Goal: Communication & Community: Answer question/provide support

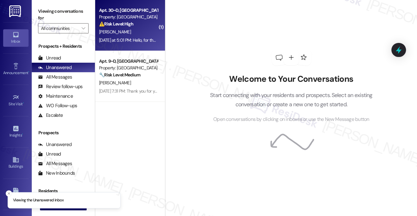
click at [140, 41] on div "[DATE] at 5:01 PM: Hello, for the past 8 months I have been getting charged $5.…" at bounding box center [416, 40] width 634 height 6
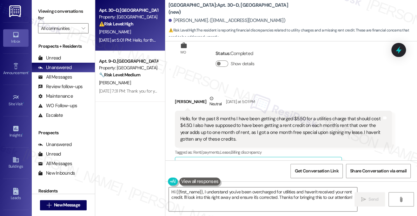
scroll to position [1130, 0]
click at [246, 121] on div "Hello, for the past 8 months I have been getting charged $5.50 for a utilities …" at bounding box center [281, 129] width 202 height 27
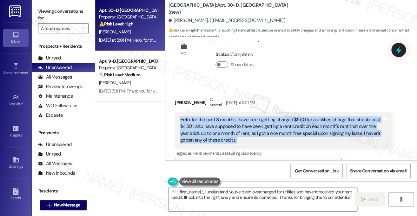
click at [246, 121] on div "Hello, for the past 8 months I have been getting charged $5.50 for a utilities …" at bounding box center [281, 129] width 202 height 27
click at [283, 116] on div "Hello, for the past 8 months I have been getting charged $5.50 for a utilities …" at bounding box center [281, 129] width 202 height 27
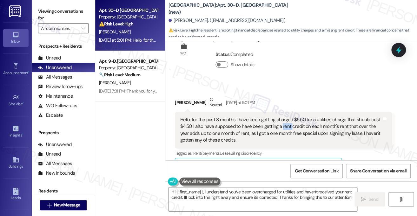
click at [283, 116] on div "Hello, for the past 8 months I have been getting charged $5.50 for a utilities …" at bounding box center [281, 129] width 202 height 27
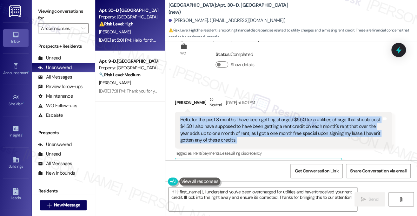
click at [282, 116] on div "Hello, for the past 8 months I have been getting charged $5.50 for a utilities …" at bounding box center [281, 129] width 202 height 27
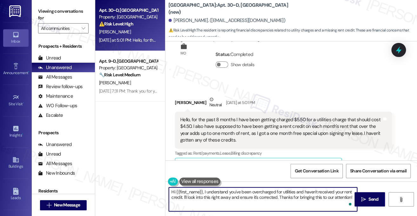
drag, startPoint x: 183, startPoint y: 198, endPoint x: 278, endPoint y: 199, distance: 94.7
click at [278, 199] on textarea "Hi {{first_name}}, I understand you've been overcharged for utilities and haven…" at bounding box center [263, 199] width 188 height 24
drag, startPoint x: 246, startPoint y: 203, endPoint x: 328, endPoint y: 196, distance: 82.5
click at [328, 196] on textarea "Hi {{first_name}}, I understand you've been overcharged for utilities and haven…" at bounding box center [263, 199] width 188 height 24
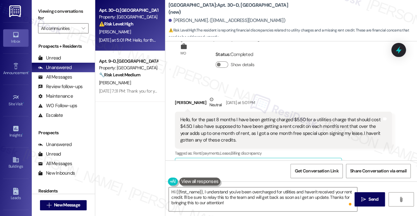
click at [186, 96] on div "[PERSON_NAME] Neutral [DATE] at 5:01 PM" at bounding box center [283, 104] width 217 height 16
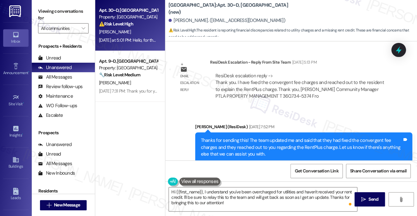
scroll to position [717, 0]
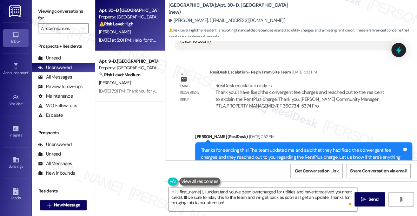
click at [286, 82] on div "ResiDesk escalation reply -> Thank you. I have fixed the convergent fee charges…" at bounding box center [301, 95] width 173 height 27
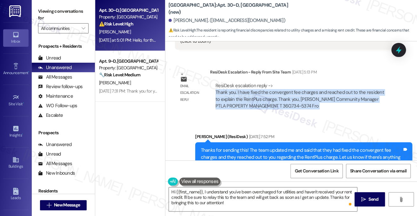
click at [286, 82] on div "ResiDesk escalation reply -> Thank you. I have fixed the convergent fee charges…" at bounding box center [301, 95] width 173 height 27
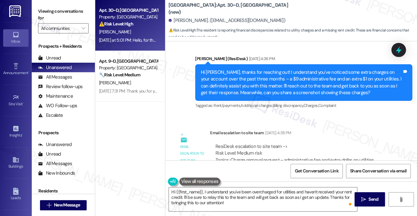
scroll to position [431, 0]
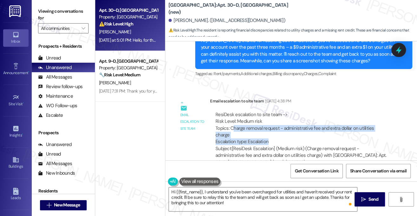
drag, startPoint x: 234, startPoint y: 121, endPoint x: 333, endPoint y: 125, distance: 99.5
click at [333, 125] on div "ResiDesk escalation to site team -> Risk Level: Medium risk Topics: Charge remo…" at bounding box center [301, 128] width 171 height 34
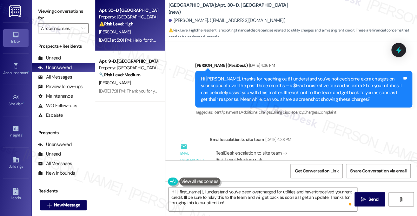
scroll to position [368, 0]
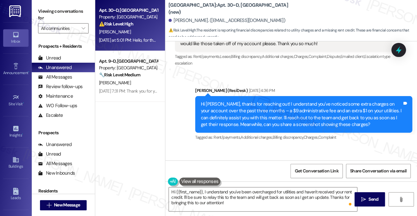
click at [248, 101] on div "Hi [PERSON_NAME], thanks for reaching out! I understand you've noticed some ext…" at bounding box center [302, 114] width 202 height 27
click at [284, 105] on div "Hi [PERSON_NAME], thanks for reaching out! I understand you've noticed some ext…" at bounding box center [302, 114] width 202 height 27
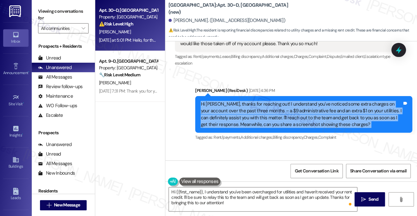
click at [284, 105] on div "Hi [PERSON_NAME], thanks for reaching out! I understand you've noticed some ext…" at bounding box center [302, 114] width 202 height 27
click at [319, 104] on div "Hi [PERSON_NAME], thanks for reaching out! I understand you've noticed some ext…" at bounding box center [302, 114] width 202 height 27
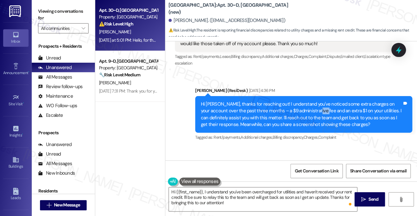
click at [319, 104] on div "Hi [PERSON_NAME], thanks for reaching out! I understand you've noticed some ext…" at bounding box center [302, 114] width 202 height 27
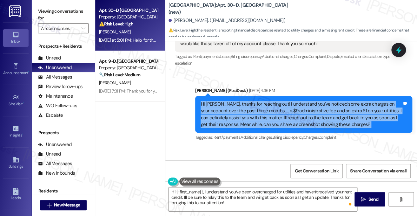
click at [319, 104] on div "Hi [PERSON_NAME], thanks for reaching out! I understand you've noticed some ext…" at bounding box center [302, 114] width 202 height 27
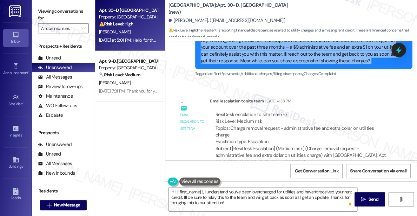
scroll to position [399, 0]
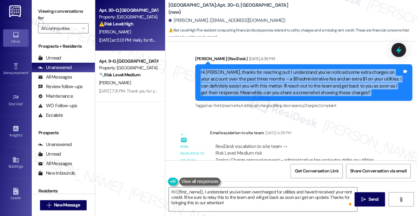
click at [308, 88] on div "Hi [PERSON_NAME], thanks for reaching out! I understand you've noticed some ext…" at bounding box center [302, 82] width 202 height 27
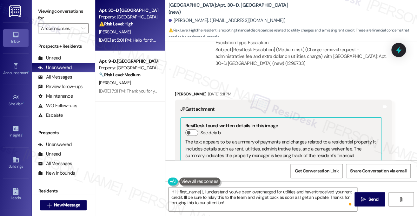
scroll to position [590, 0]
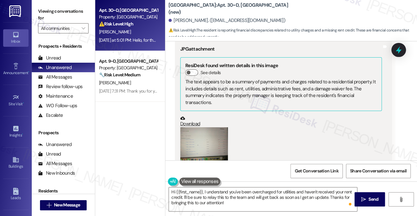
click at [204, 130] on button "Zoom image" at bounding box center [204, 145] width 48 height 36
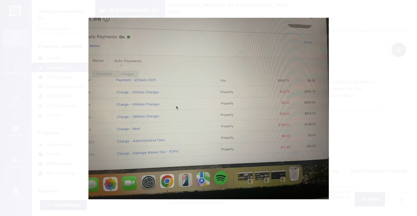
click at [357, 98] on button "Unzoom image" at bounding box center [208, 108] width 417 height 216
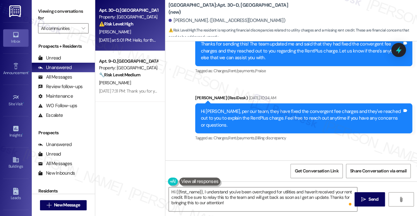
scroll to position [781, 0]
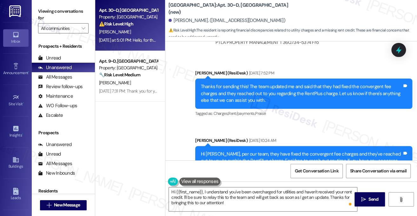
click at [236, 83] on div "Thanks for sending this! The team updated me and said that they had fixed the c…" at bounding box center [302, 93] width 202 height 20
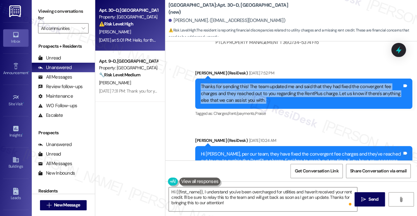
click at [236, 83] on div "Thanks for sending this! The team updated me and said that they had fixed the c…" at bounding box center [302, 93] width 202 height 20
click at [271, 83] on div "Thanks for sending this! The team updated me and said that they had fixed the c…" at bounding box center [302, 93] width 202 height 20
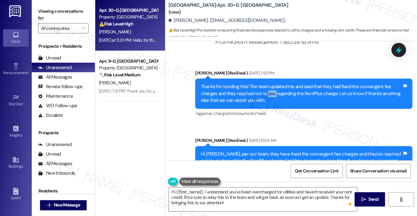
click at [271, 83] on div "Thanks for sending this! The team updated me and said that they had fixed the c…" at bounding box center [302, 93] width 202 height 20
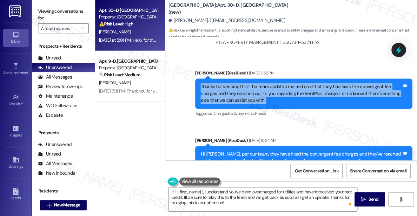
click at [271, 83] on div "Thanks for sending this! The team updated me and said that they had fixed the c…" at bounding box center [302, 93] width 202 height 20
click at [252, 87] on div "Thanks for sending this! The team updated me and said that they had fixed the c…" at bounding box center [302, 93] width 202 height 20
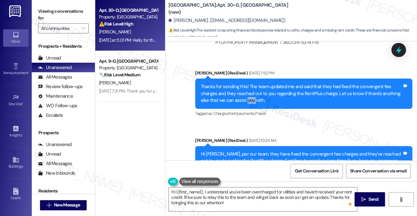
click at [252, 87] on div "Thanks for sending this! The team updated me and said that they had fixed the c…" at bounding box center [302, 93] width 202 height 20
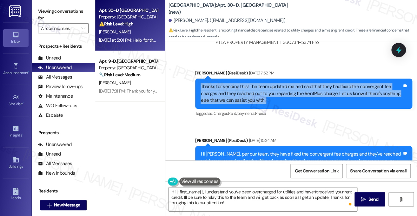
click at [252, 87] on div "Thanks for sending this! The team updated me and said that they had fixed the c…" at bounding box center [302, 93] width 202 height 20
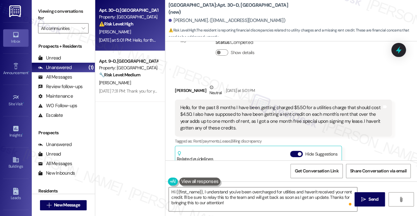
scroll to position [1162, 0]
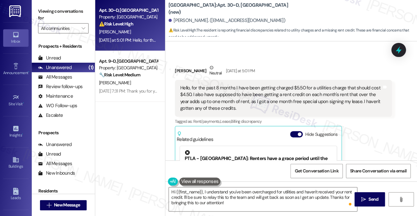
click at [260, 85] on div "Hello, for the past 8 months I have been getting charged $5.50 for a utilities …" at bounding box center [281, 98] width 202 height 27
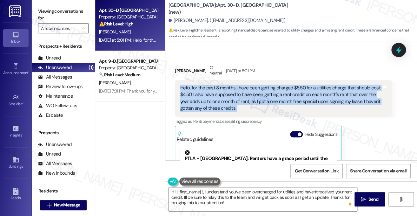
click at [260, 85] on div "Hello, for the past 8 months I have been getting charged $5.50 for a utilities …" at bounding box center [281, 98] width 202 height 27
copy div "Hello, for the past 8 months I have been getting charged $5.50 for a utilities …"
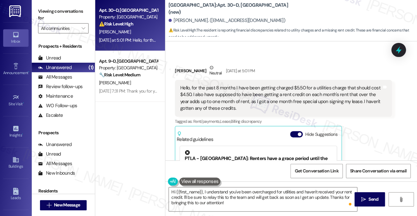
click at [61, 15] on label "Viewing conversations for" at bounding box center [63, 14] width 51 height 17
click at [47, 19] on label "Viewing conversations for" at bounding box center [63, 14] width 51 height 17
click at [67, 14] on label "Viewing conversations for" at bounding box center [63, 14] width 51 height 17
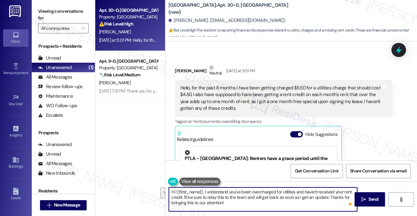
drag, startPoint x: 253, startPoint y: 204, endPoint x: 183, endPoint y: 195, distance: 70.5
click at [183, 195] on textarea "Hi {{first_name}}, I understand you've been overcharged for utilities and haven…" at bounding box center [263, 199] width 188 height 24
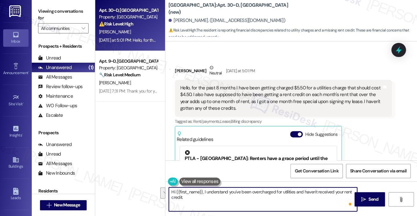
paste textarea "To make sure I have all the details"
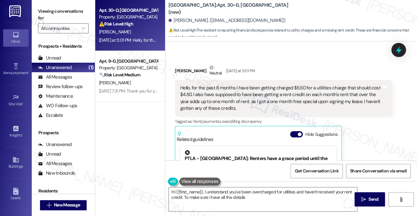
click at [59, 14] on label "Viewing conversations for" at bounding box center [63, 14] width 51 height 17
click at [255, 200] on textarea "Hi {{first_name}}, I understand you've been overcharged for utilities and haven…" at bounding box center [263, 199] width 188 height 24
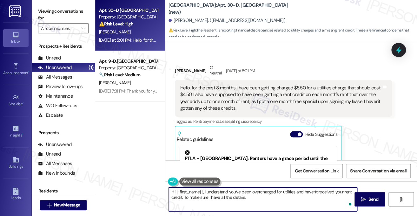
paste textarea "Can you confirm which months you were charged $5.50 instead of $4.50?"
click at [245, 204] on textarea "Hi {{first_name}}, I understand you've been overcharged for utilities and haven…" at bounding box center [263, 199] width 188 height 24
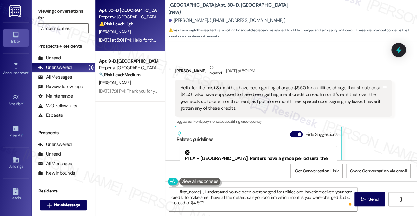
click at [64, 14] on label "Viewing conversations for" at bounding box center [63, 14] width 51 height 17
click at [210, 202] on textarea "Hi {{first_name}}, I understand you've been overcharged for utilities and haven…" at bounding box center [263, 199] width 188 height 24
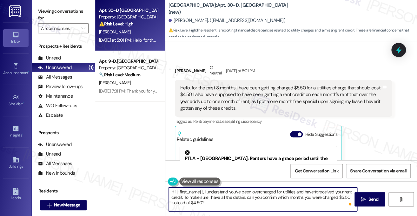
click at [245, 197] on textarea "Hi {{first_name}}, I understand you've been overcharged for utilities and haven…" at bounding box center [263, 199] width 188 height 24
click at [250, 204] on textarea "Hi {{first_name}}, I understand you've been overcharged for utilities and haven…" at bounding box center [263, 199] width 188 height 24
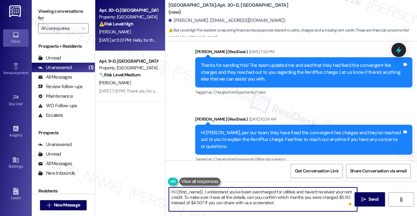
scroll to position [812, 0]
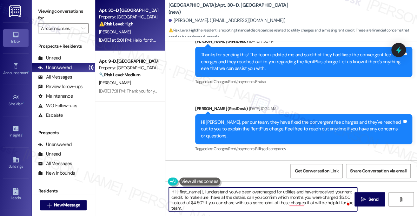
click at [204, 198] on textarea "Hi {{first_name}}, I understand you've been overcharged for utilities and haven…" at bounding box center [263, 199] width 188 height 24
click at [287, 198] on textarea "Hi {{first_name}}, I understand you've been overcharged for utilities and haven…" at bounding box center [263, 199] width 188 height 24
click at [230, 207] on textarea "Hi {{first_name}}, I understand you've been overcharged for utilities and haven…" at bounding box center [263, 199] width 188 height 24
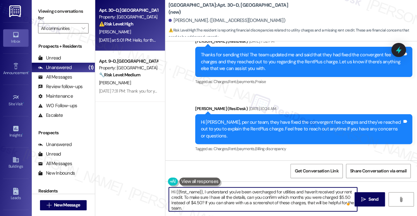
scroll to position [1035, 0]
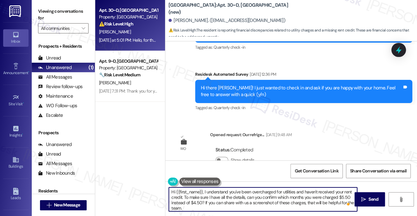
click at [241, 197] on textarea "Hi {{first_name}}, I understand you've been overcharged for utilities and haven…" at bounding box center [263, 199] width 188 height 24
click at [219, 201] on textarea "Hi {{first_name}}, I understand you've been overcharged for utilities and haven…" at bounding box center [263, 199] width 188 height 24
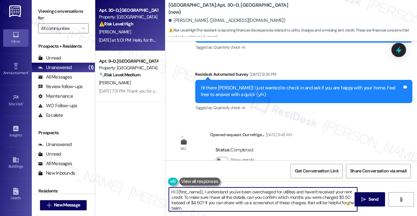
click at [241, 199] on textarea "Hi {{first_name}}, I understand you've been overcharged for utilities and haven…" at bounding box center [263, 199] width 188 height 24
drag, startPoint x: 244, startPoint y: 197, endPoint x: 211, endPoint y: 197, distance: 33.0
click at [211, 197] on textarea "Hi {{first_name}}, I understand you've been overcharged for utilities and haven…" at bounding box center [263, 199] width 188 height 24
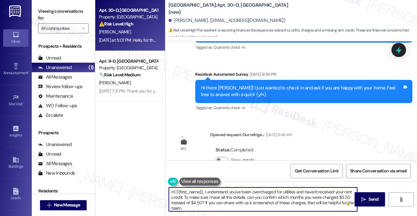
click at [211, 197] on textarea "Hi {{first_name}}, I understand you've been overcharged for utilities and haven…" at bounding box center [263, 199] width 188 height 24
click at [257, 198] on textarea "Hi {{first_name}}, I understand you've been overcharged for utilities and haven…" at bounding box center [263, 199] width 188 height 24
click at [273, 199] on textarea "Hi {{first_name}}, I understand you've been overcharged for utilities and haven…" at bounding box center [263, 199] width 188 height 24
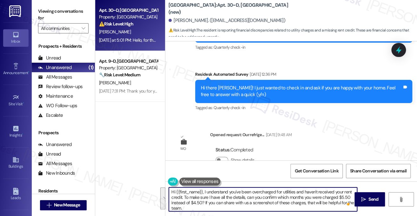
click at [215, 208] on textarea "Hi {{first_name}}, I understand you've been overcharged for utilities and haven…" at bounding box center [263, 199] width 188 height 24
click at [204, 203] on textarea "Hi {{first_name}}, I understand you've been overcharged for utilities and haven…" at bounding box center [263, 199] width 188 height 24
click at [221, 200] on textarea "Hi {{first_name}}, I understand you've been overcharged for utilities and haven…" at bounding box center [263, 199] width 188 height 24
click at [208, 205] on textarea "Hi {{first_name}}, I understand you've been overcharged for utilities and haven…" at bounding box center [263, 199] width 188 height 24
click at [264, 203] on textarea "Hi {{first_name}}, I understand you've been overcharged for utilities and haven…" at bounding box center [263, 199] width 188 height 24
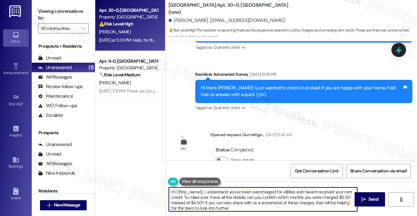
click at [264, 203] on textarea "Hi {{first_name}}, I understand you've been overcharged for utilities and haven…" at bounding box center [263, 199] width 188 height 24
click at [253, 203] on textarea "Hi {{first_name}}, I understand you've been overcharged for utilities and haven…" at bounding box center [263, 199] width 188 height 24
type textarea "Hi {{first_name}}, I understand you've been overcharged for utilities and haven…"
click at [360, 198] on span " Send" at bounding box center [370, 199] width 20 height 7
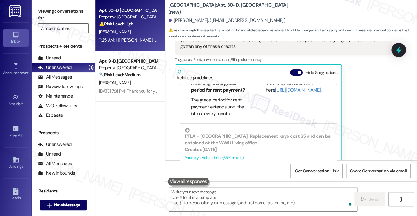
scroll to position [1354, 0]
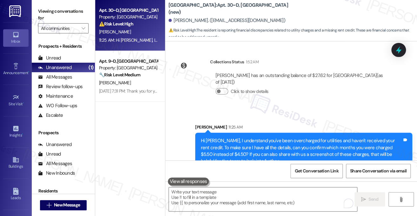
click at [334, 137] on div "Hi [PERSON_NAME], I understand you've been overcharged for utilities and haven'…" at bounding box center [302, 150] width 202 height 27
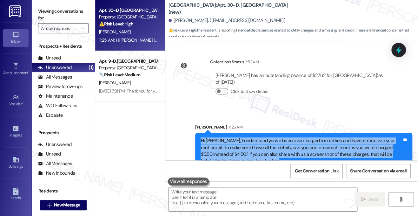
click at [334, 137] on div "Hi [PERSON_NAME], I understand you've been overcharged for utilities and haven'…" at bounding box center [302, 150] width 202 height 27
click at [301, 145] on div "Hi [PERSON_NAME], I understand you've been overcharged for utilities and haven'…" at bounding box center [302, 150] width 202 height 27
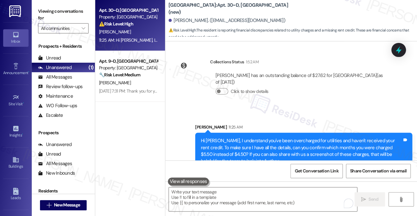
click at [305, 138] on div "Hi [PERSON_NAME], I understand you've been overcharged for utilities and haven'…" at bounding box center [302, 150] width 202 height 27
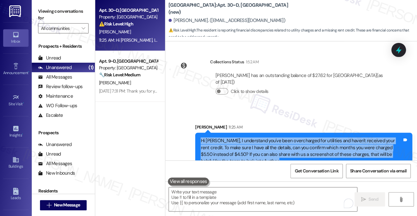
click at [305, 138] on div "Hi [PERSON_NAME], I understand you've been overcharged for utilities and haven'…" at bounding box center [302, 150] width 202 height 27
click at [245, 143] on div "Hi [PERSON_NAME], I understand you've been overcharged for utilities and haven'…" at bounding box center [302, 150] width 202 height 27
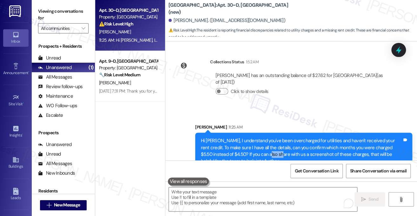
click at [245, 143] on div "Hi [PERSON_NAME], I understand you've been overcharged for utilities and haven'…" at bounding box center [302, 150] width 202 height 27
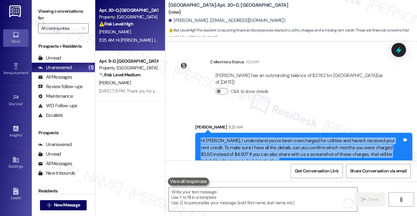
click at [245, 143] on div "Hi [PERSON_NAME], I understand you've been overcharged for utilities and haven'…" at bounding box center [302, 150] width 202 height 27
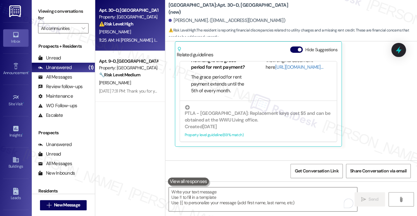
scroll to position [1163, 0]
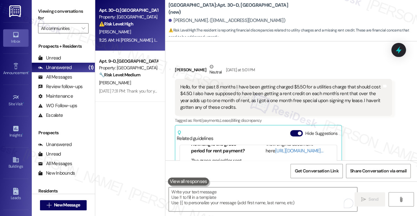
click at [296, 84] on div "Hello, for the past 8 months I have been getting charged $5.50 for a utilities …" at bounding box center [281, 97] width 202 height 27
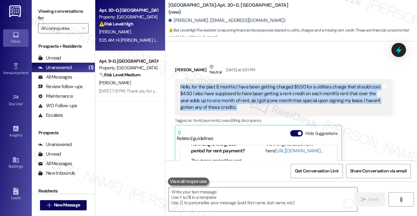
click at [296, 84] on div "Hello, for the past 8 months I have been getting charged $5.50 for a utilities …" at bounding box center [281, 97] width 202 height 27
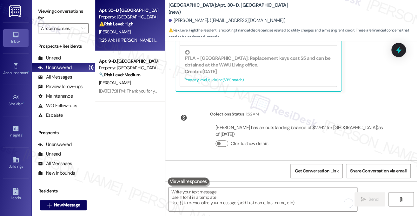
scroll to position [1354, 0]
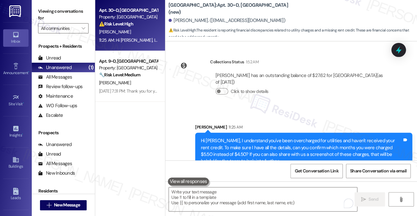
click at [295, 139] on div "Hi [PERSON_NAME], I understand you've been overcharged for utilities and haven'…" at bounding box center [302, 150] width 202 height 27
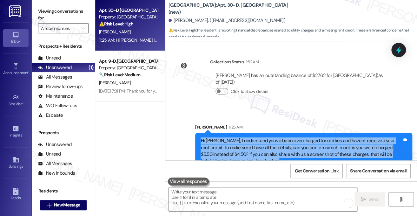
click at [295, 139] on div "Hi [PERSON_NAME], I understand you've been overcharged for utilities and haven'…" at bounding box center [302, 150] width 202 height 27
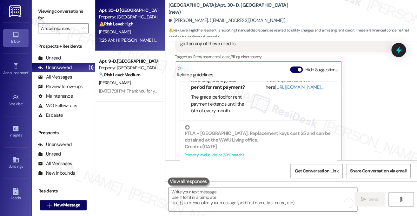
scroll to position [1163, 0]
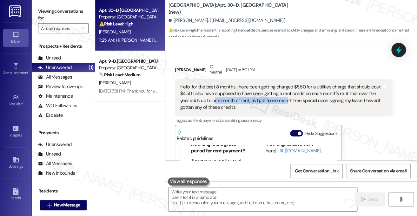
drag, startPoint x: 216, startPoint y: 84, endPoint x: 287, endPoint y: 88, distance: 71.0
click at [286, 88] on div "Hello, for the past 8 months I have been getting charged $5.50 for a utilities …" at bounding box center [281, 97] width 202 height 27
click at [287, 88] on div "Hello, for the past 8 months I have been getting charged $5.50 for a utilities …" at bounding box center [281, 97] width 202 height 27
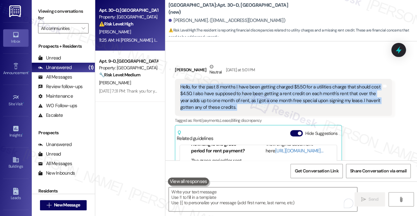
click at [287, 88] on div "Hello, for the past 8 months I have been getting charged $5.50 for a utilities …" at bounding box center [281, 97] width 202 height 27
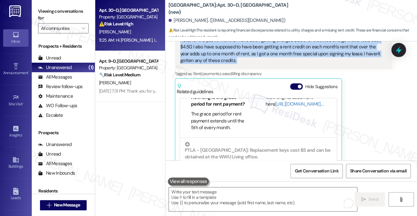
scroll to position [1354, 0]
